Goal: Task Accomplishment & Management: Manage account settings

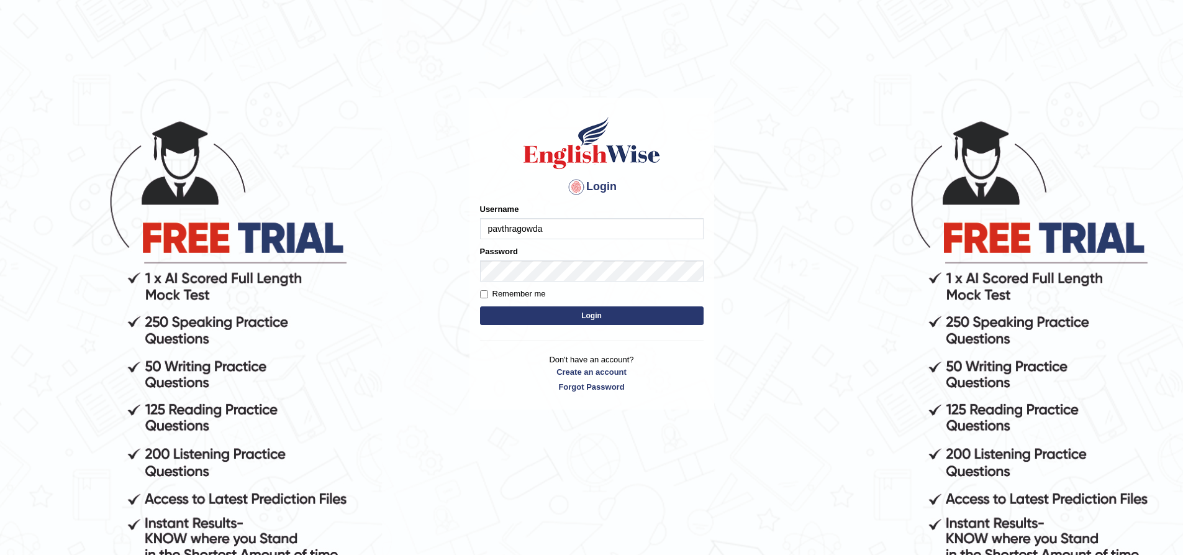
type input "pavthragowda"
click at [563, 258] on div "Password" at bounding box center [592, 263] width 224 height 36
click at [480, 306] on button "Login" at bounding box center [592, 315] width 224 height 19
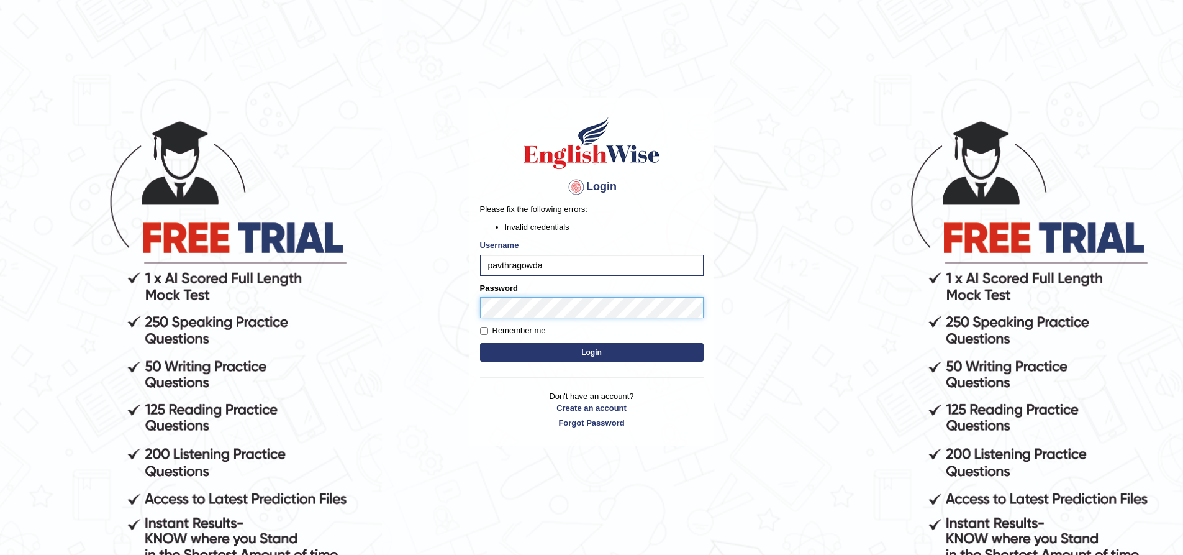
click at [344, 260] on body "Login Please fix the following errors: Invalid credentials Username pavthragowd…" at bounding box center [591, 336] width 1183 height 555
click at [480, 343] on button "Login" at bounding box center [592, 352] width 224 height 19
click at [501, 265] on input "pavthragowda" at bounding box center [592, 265] width 224 height 21
type input "pavithragowda"
click at [322, 281] on body "Login Please fix the following errors: Invalid credentials Username pavithragow…" at bounding box center [591, 336] width 1183 height 555
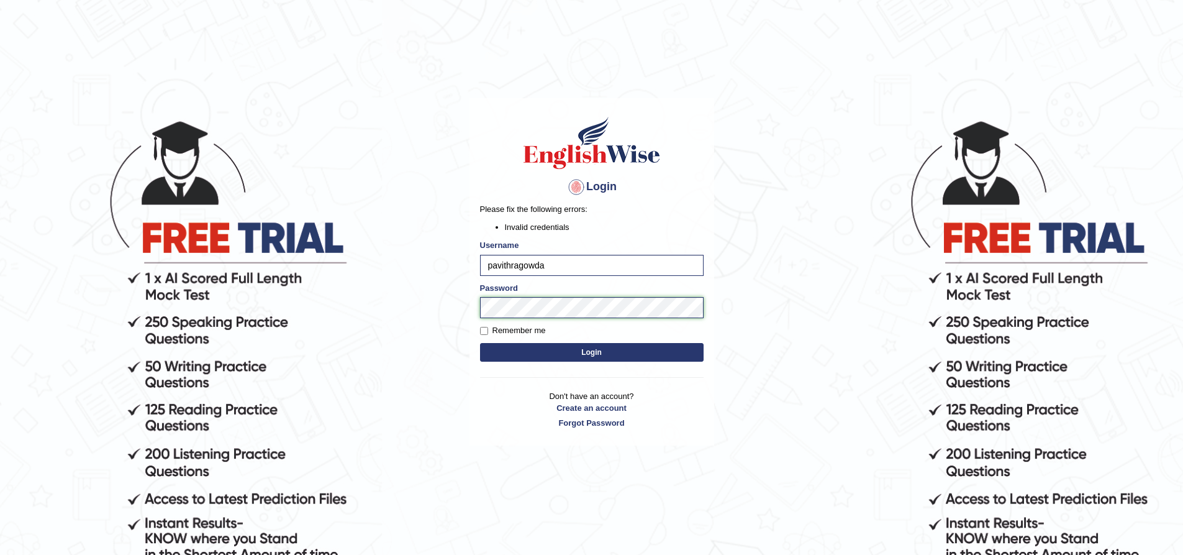
click at [480, 343] on button "Login" at bounding box center [592, 352] width 224 height 19
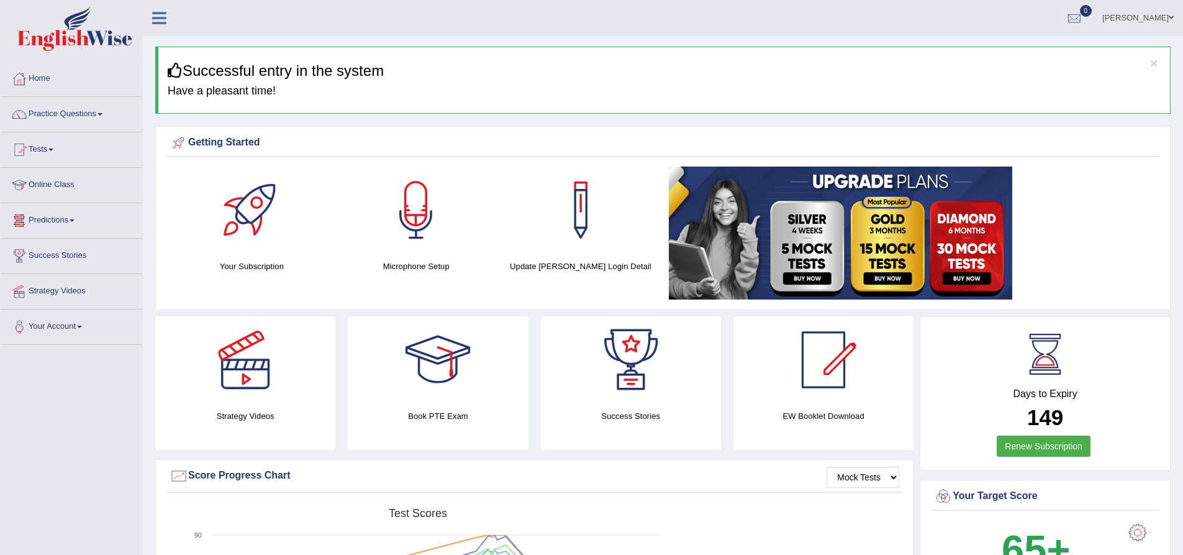
click at [51, 184] on link "Online Class" at bounding box center [72, 183] width 142 height 31
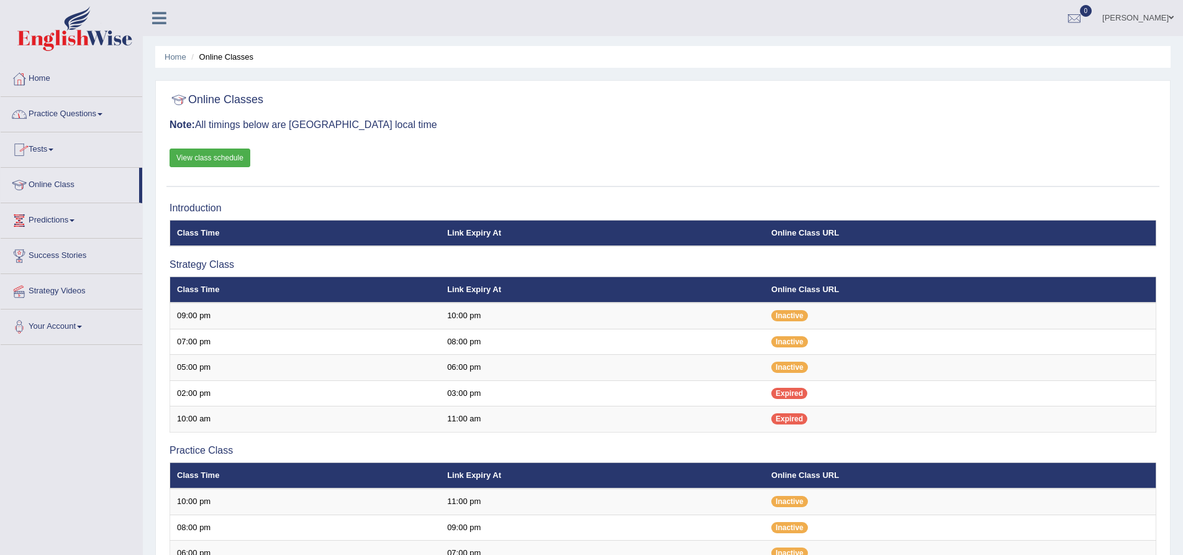
click at [99, 118] on link "Practice Questions" at bounding box center [72, 112] width 142 height 31
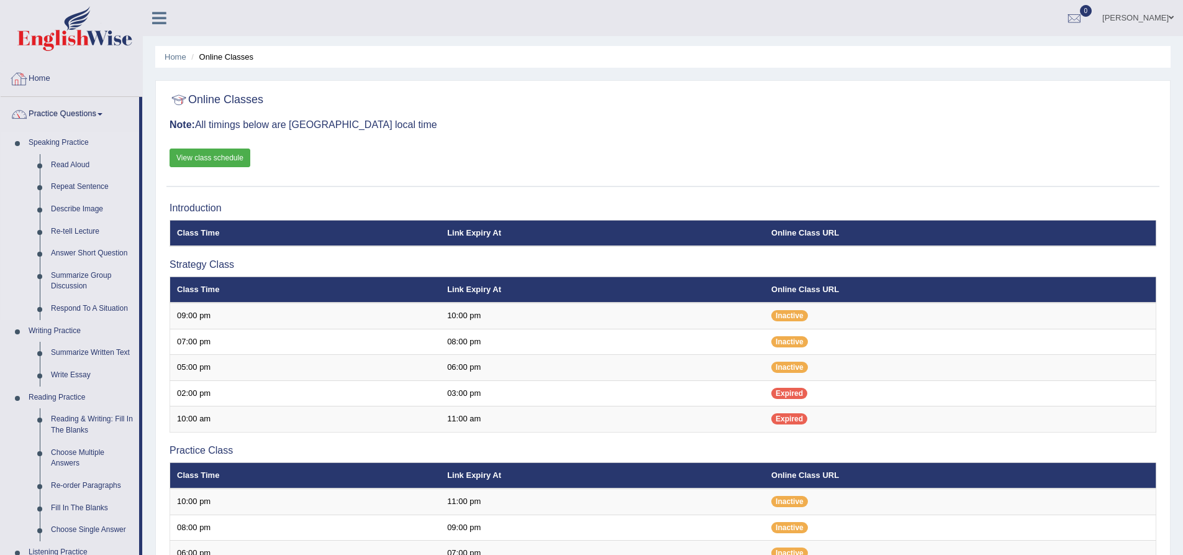
click at [40, 141] on link "Speaking Practice" at bounding box center [81, 143] width 116 height 22
click at [30, 143] on link "Speaking Practice" at bounding box center [81, 143] width 116 height 22
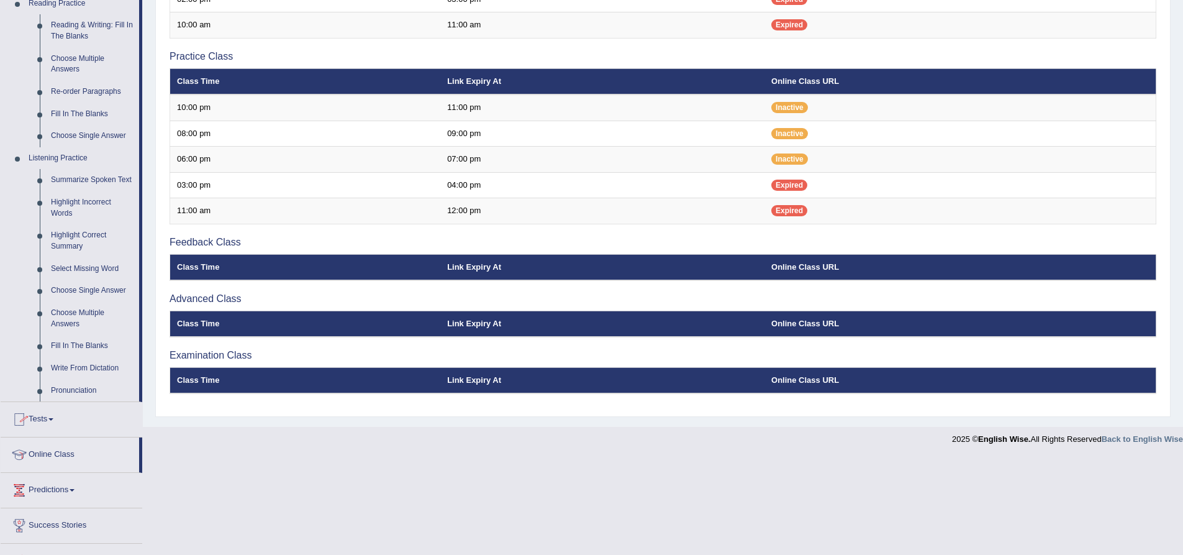
scroll to position [454, 0]
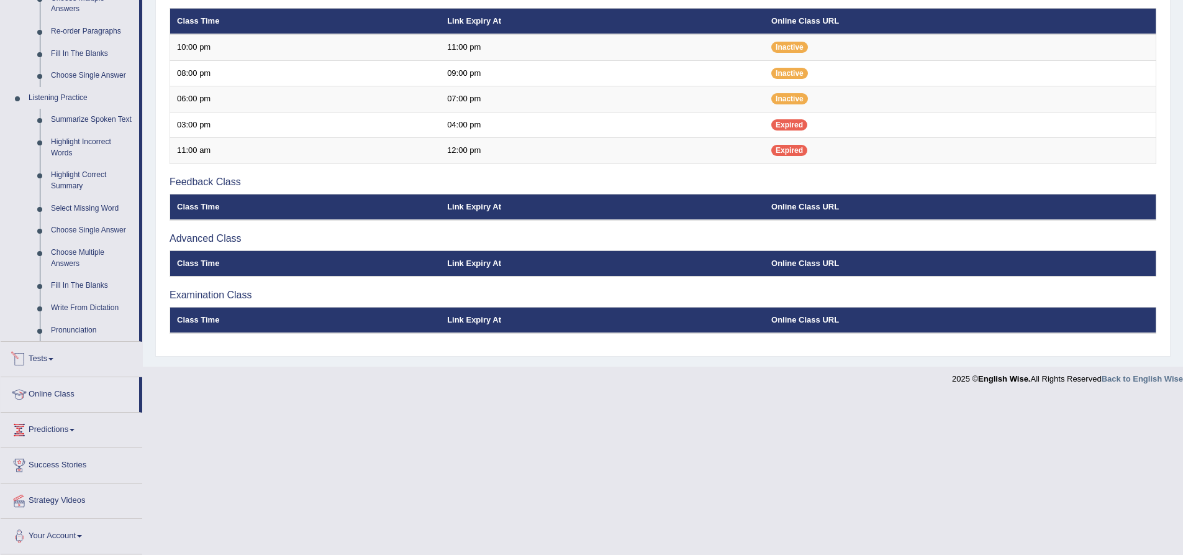
click at [47, 359] on link "Tests" at bounding box center [72, 357] width 142 height 31
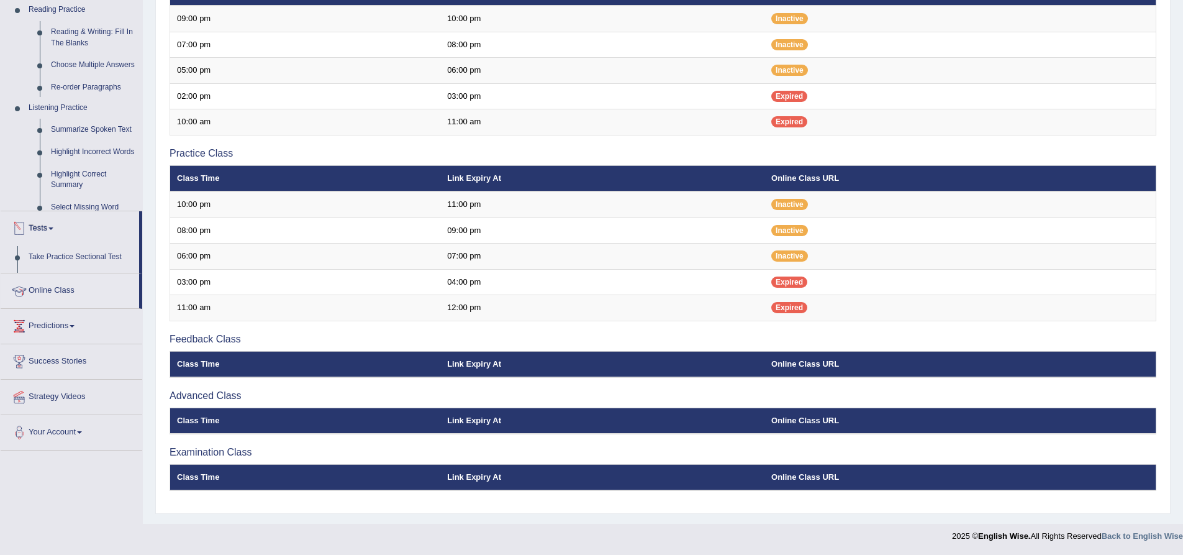
scroll to position [162, 0]
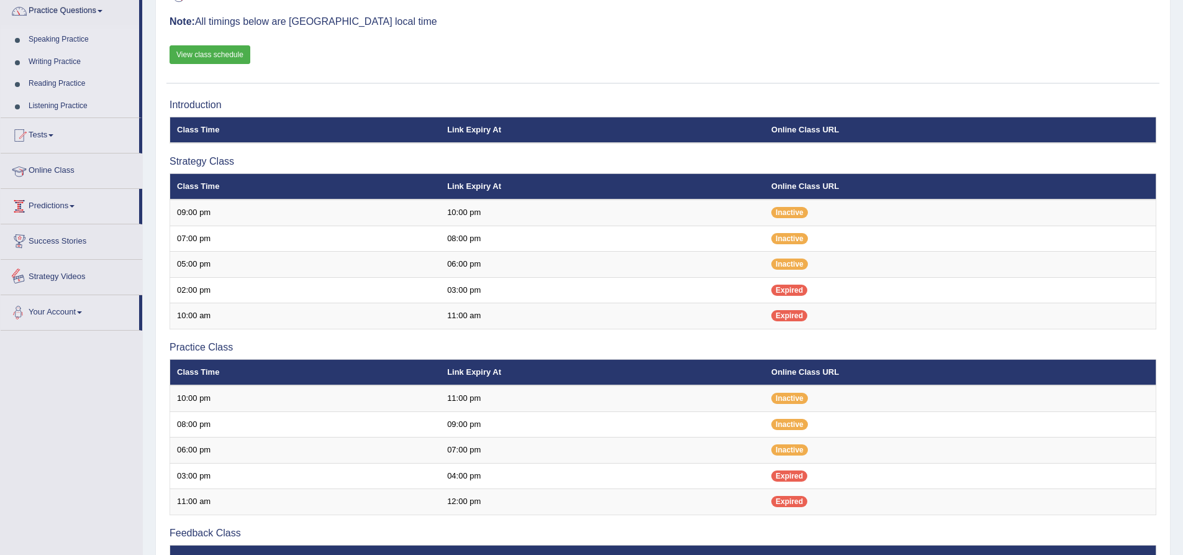
scroll to position [100, 0]
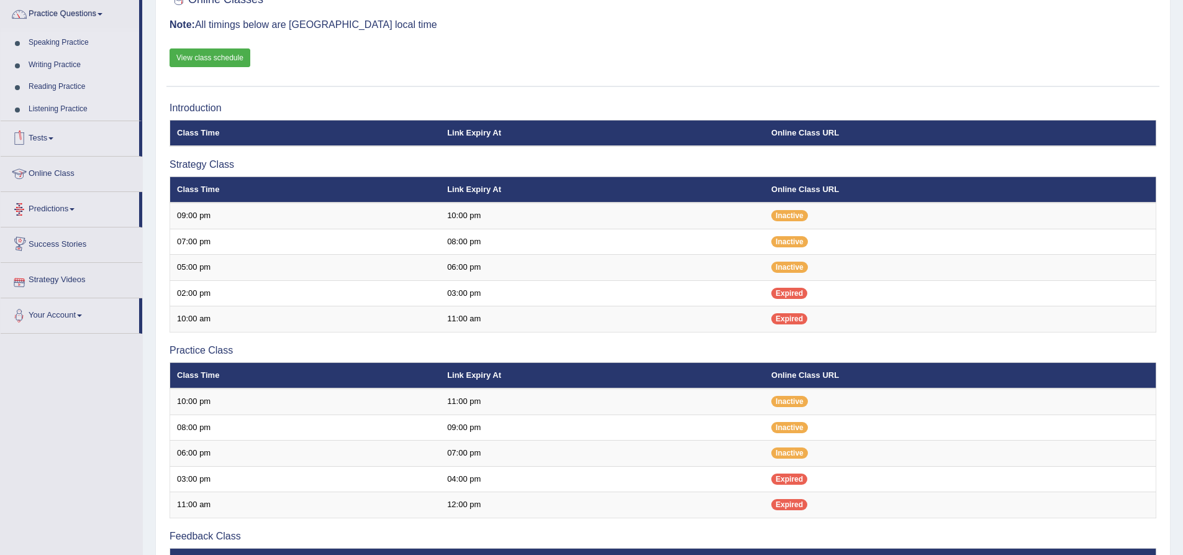
click at [48, 132] on link "Tests" at bounding box center [70, 136] width 138 height 31
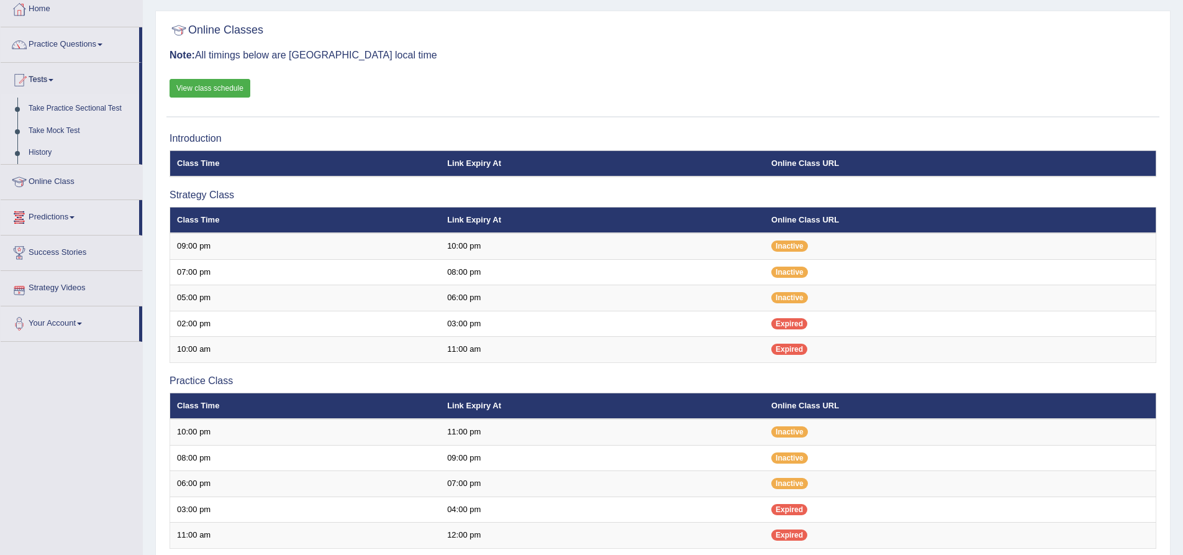
scroll to position [0, 0]
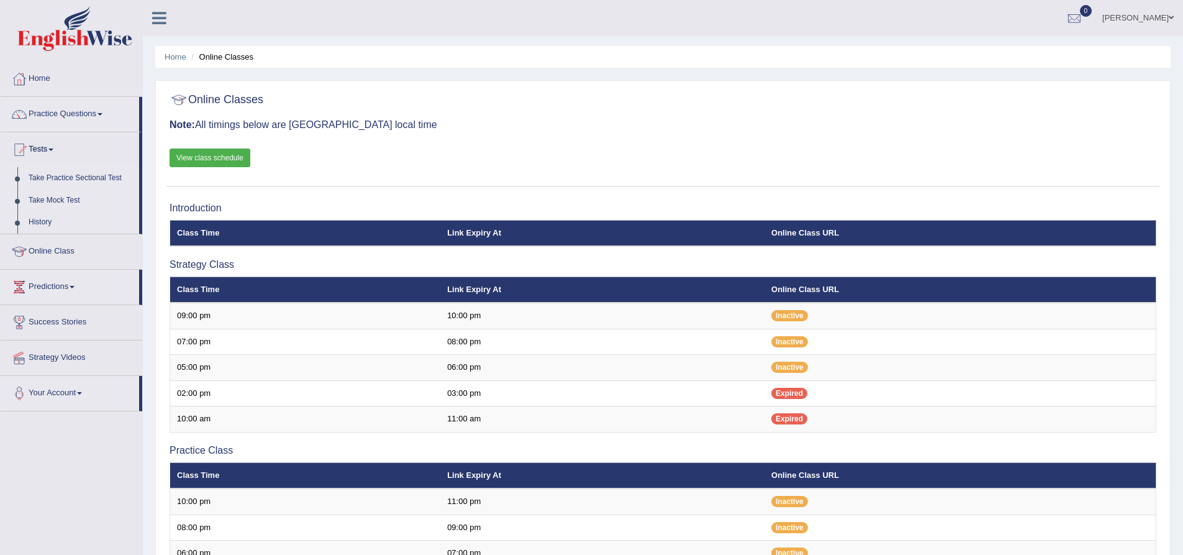
click at [1166, 13] on link "pavithra" at bounding box center [1138, 16] width 90 height 32
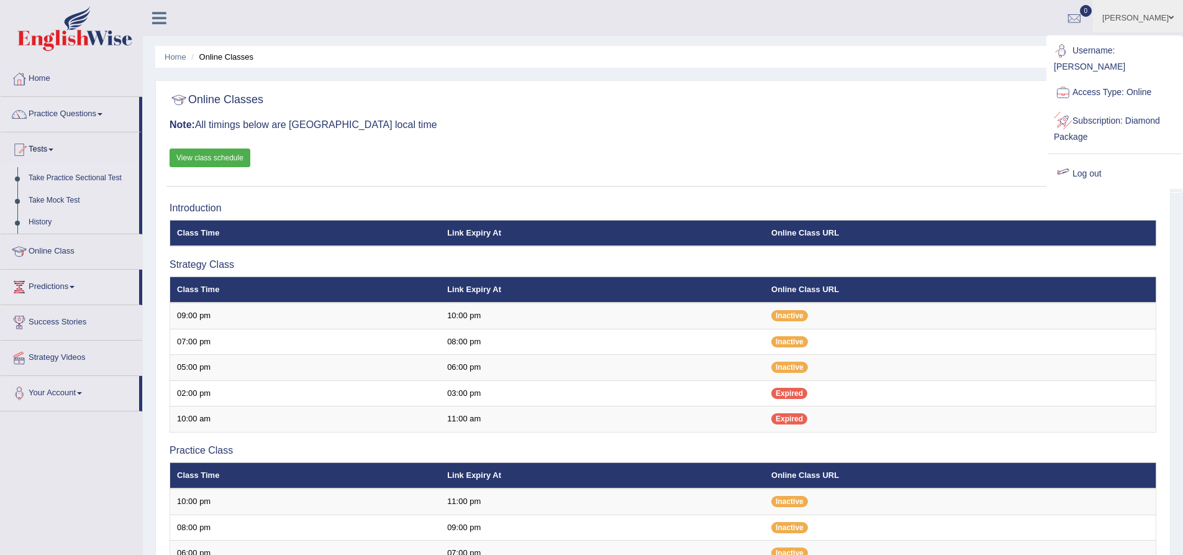
click at [1119, 172] on link "Log out" at bounding box center [1115, 174] width 134 height 29
